Goal: Task Accomplishment & Management: Manage account settings

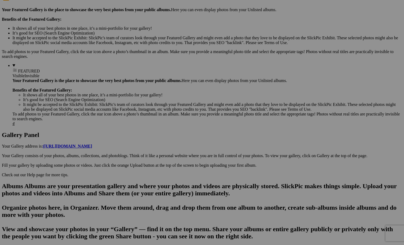
scroll to position [156, 0]
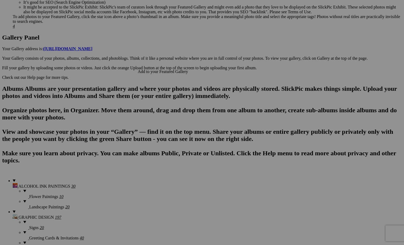
scroll to position [258, 0]
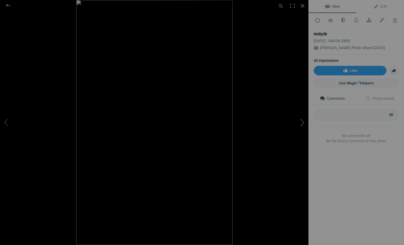
click at [301, 122] on button at bounding box center [288, 122] width 40 height 88
click at [301, 121] on button at bounding box center [288, 122] width 40 height 88
click at [8, 6] on div at bounding box center [7, 5] width 19 height 11
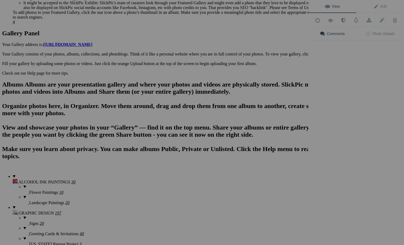
click at [333, 167] on div "View Edit Add to Quick Collection Remove from Quick Collection Hide from Public…" at bounding box center [355, 122] width 95 height 245
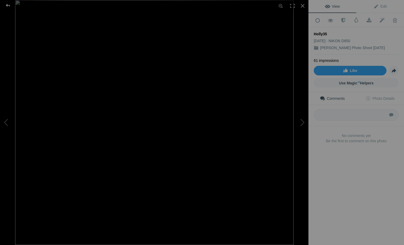
click at [7, 6] on div at bounding box center [7, 5] width 19 height 11
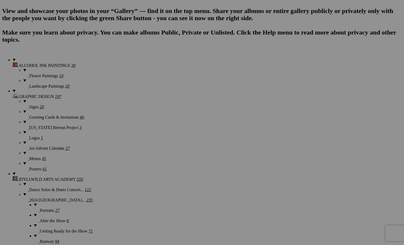
scroll to position [375, 0]
click at [193, 189] on img at bounding box center [195, 184] width 27 height 40
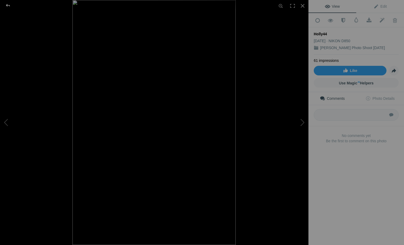
click at [10, 4] on div at bounding box center [7, 5] width 19 height 11
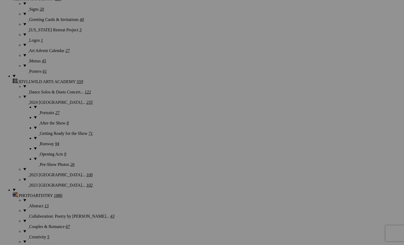
scroll to position [527, 0]
